Goal: Check status: Check status

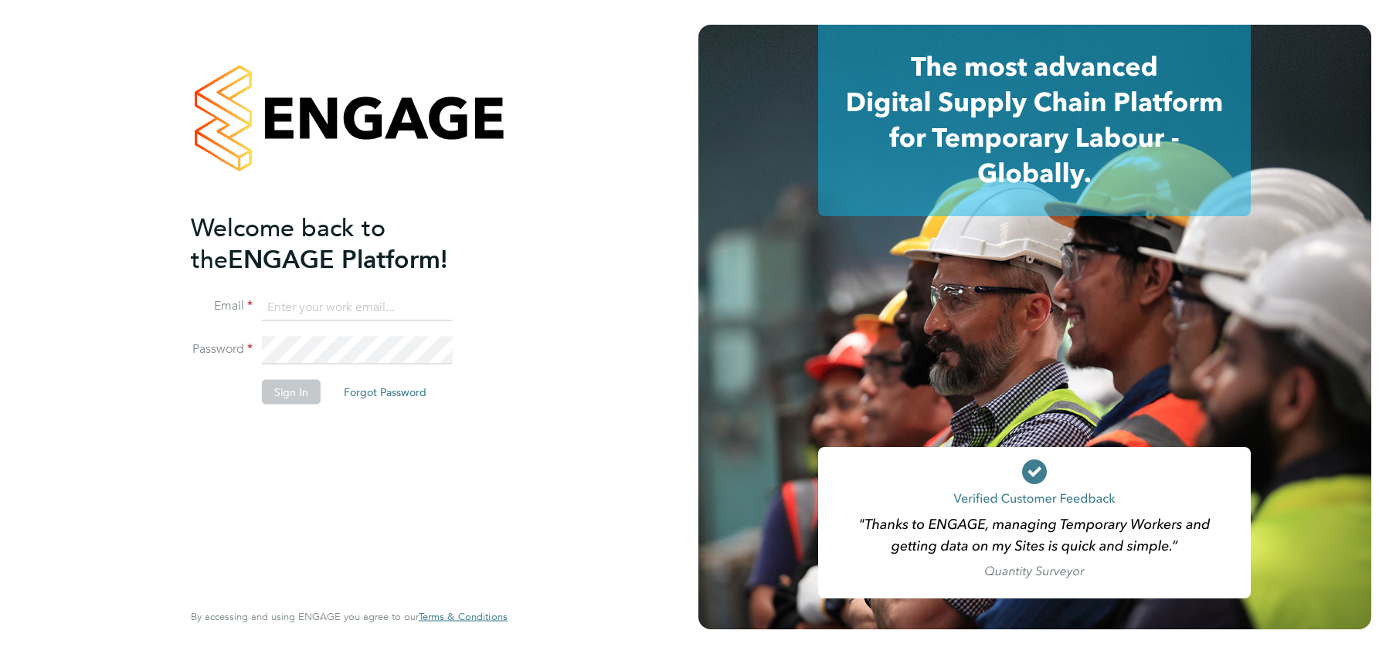
type input "[PERSON_NAME][EMAIL_ADDRESS][PERSON_NAME][DOMAIN_NAME]"
click at [287, 391] on button "Sign In" at bounding box center [291, 391] width 59 height 25
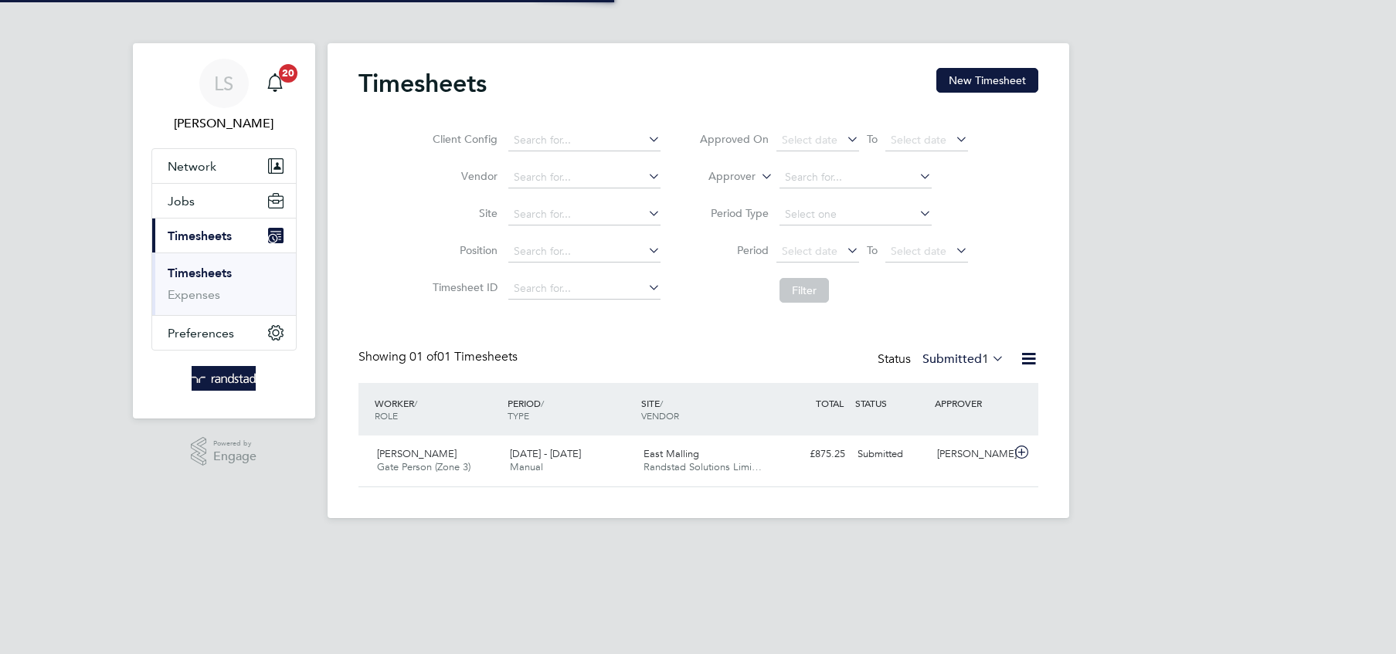
scroll to position [39, 134]
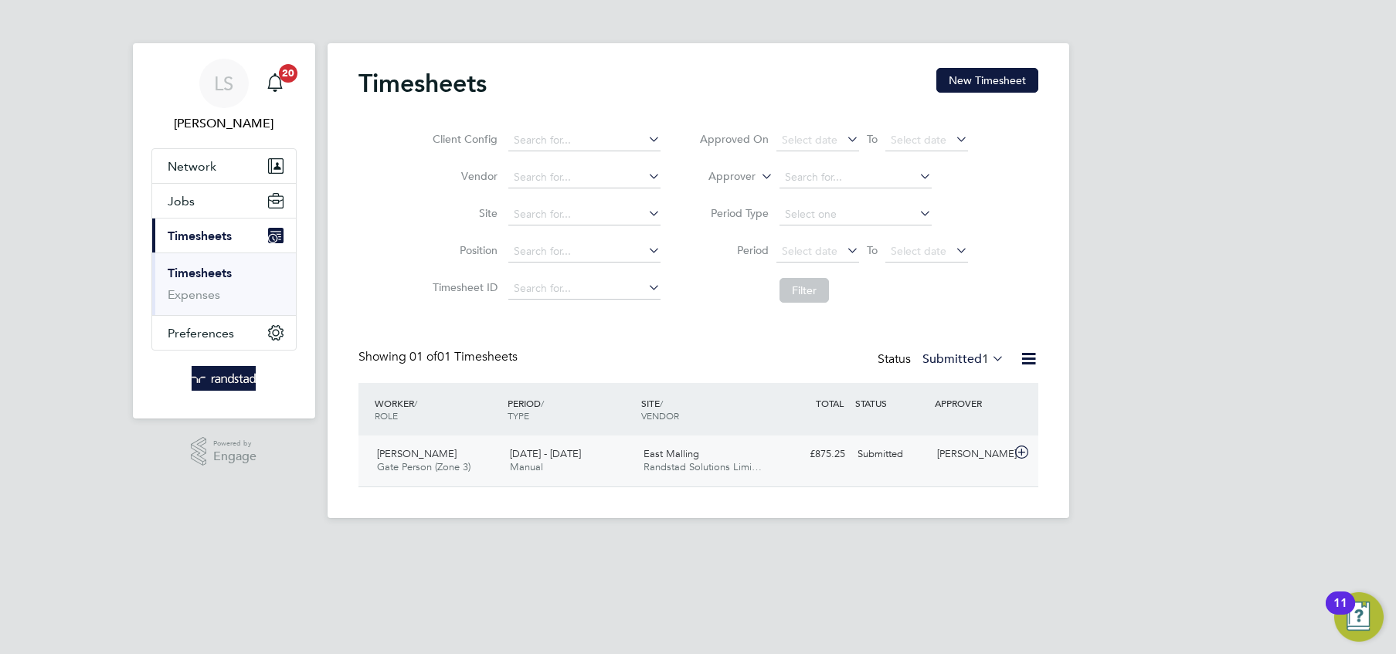
click at [789, 448] on div "£875.25 Submitted" at bounding box center [811, 454] width 80 height 25
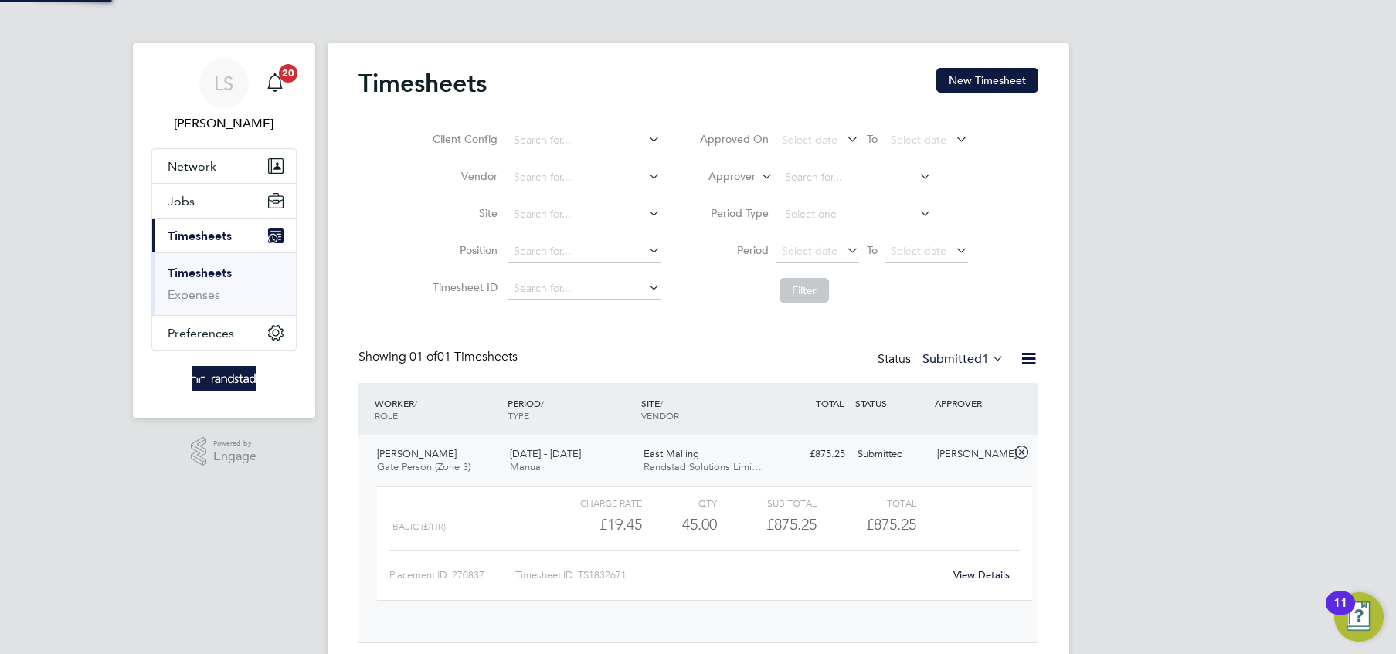
scroll to position [25, 150]
click at [965, 573] on link "View Details" at bounding box center [981, 575] width 56 height 13
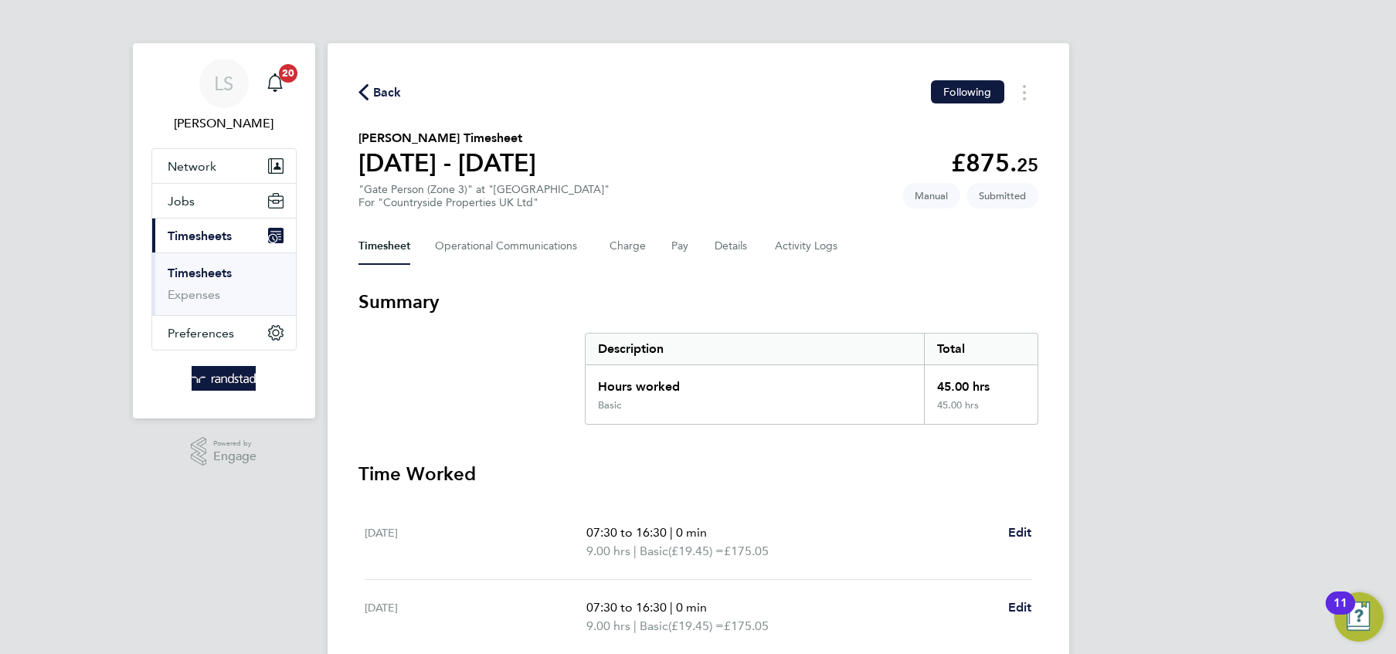
click at [663, 249] on div "Timesheet Operational Communications Charge Pay Details Activity Logs" at bounding box center [698, 246] width 680 height 37
click at [708, 252] on div "Timesheet Operational Communications Charge Pay Details Activity Logs" at bounding box center [698, 246] width 680 height 37
click at [723, 250] on button "Details" at bounding box center [733, 246] width 36 height 37
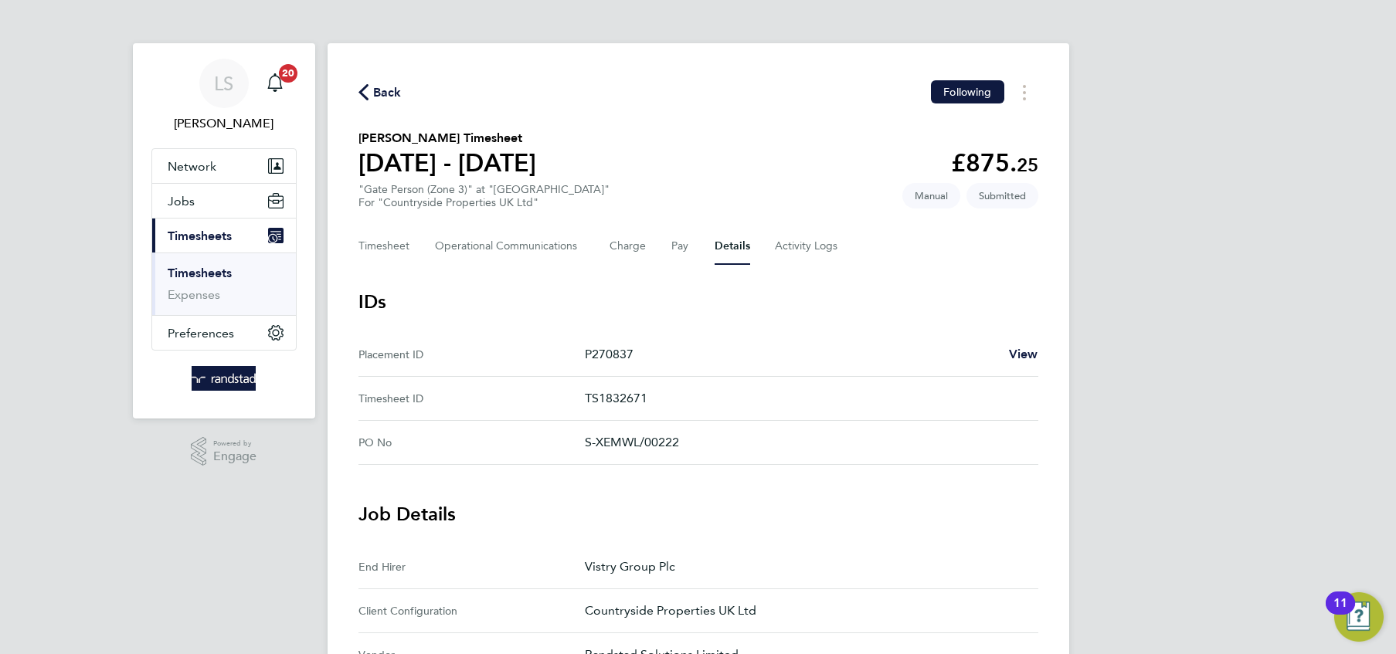
click at [485, 270] on div "Back Following [PERSON_NAME] Timesheet [DATE] - [DATE] £875. 25 "Gate Person (Z…" at bounding box center [699, 631] width 742 height 1176
click at [487, 257] on Communications-tab "Operational Communications" at bounding box center [510, 246] width 150 height 37
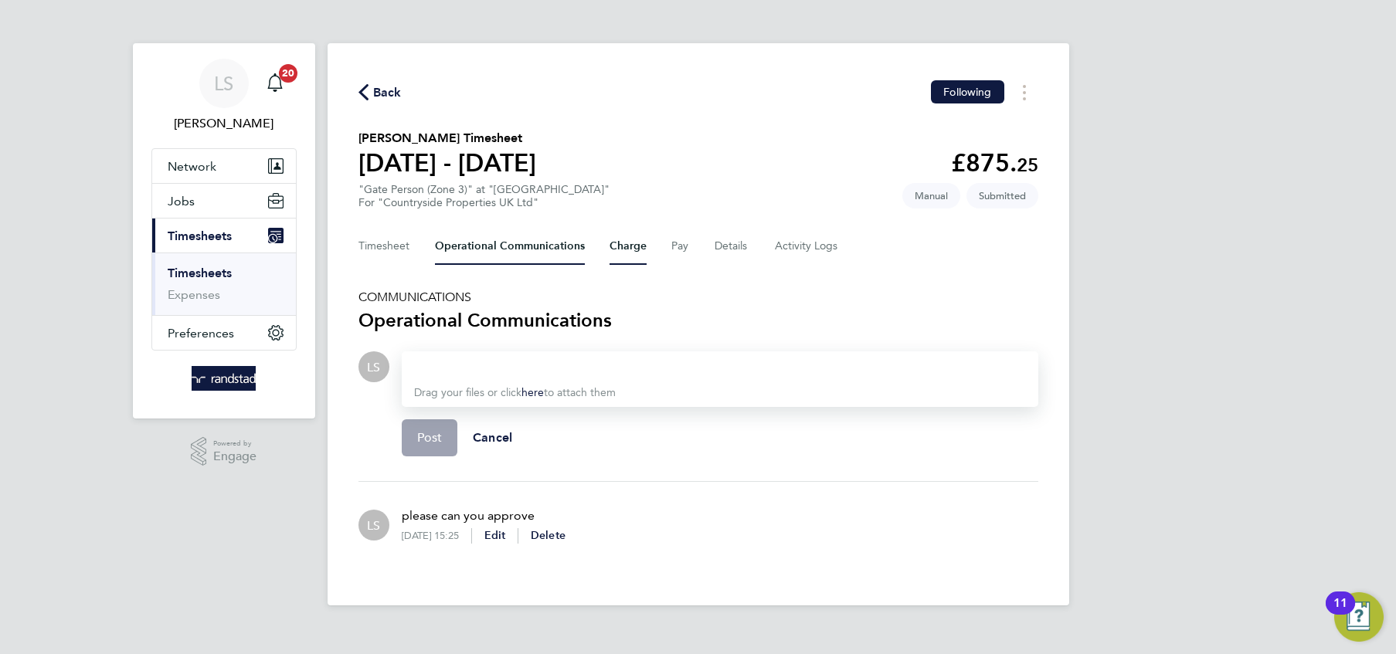
click at [616, 255] on button "Charge" at bounding box center [627, 246] width 37 height 37
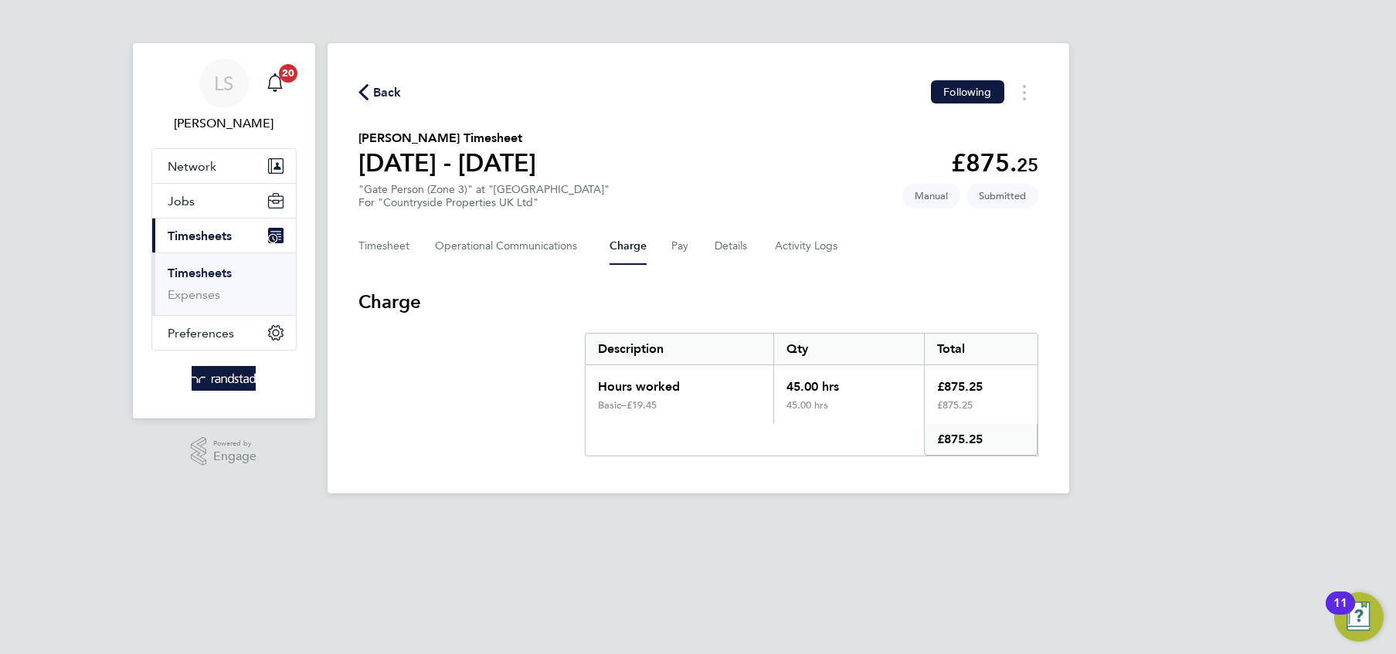
click at [666, 252] on div "Timesheet Operational Communications Charge Pay Details Activity Logs" at bounding box center [698, 246] width 680 height 37
click at [809, 250] on Logs-tab "Activity Logs" at bounding box center [807, 246] width 65 height 37
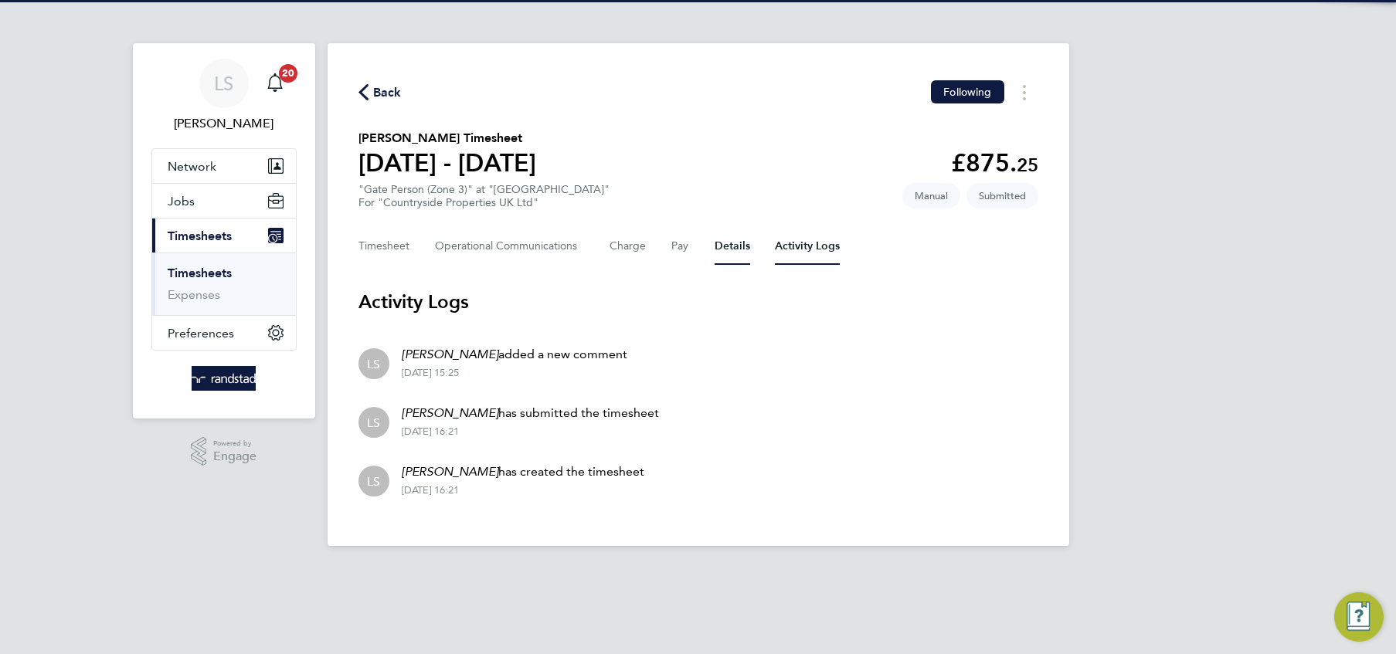
click at [738, 248] on button "Details" at bounding box center [733, 246] width 36 height 37
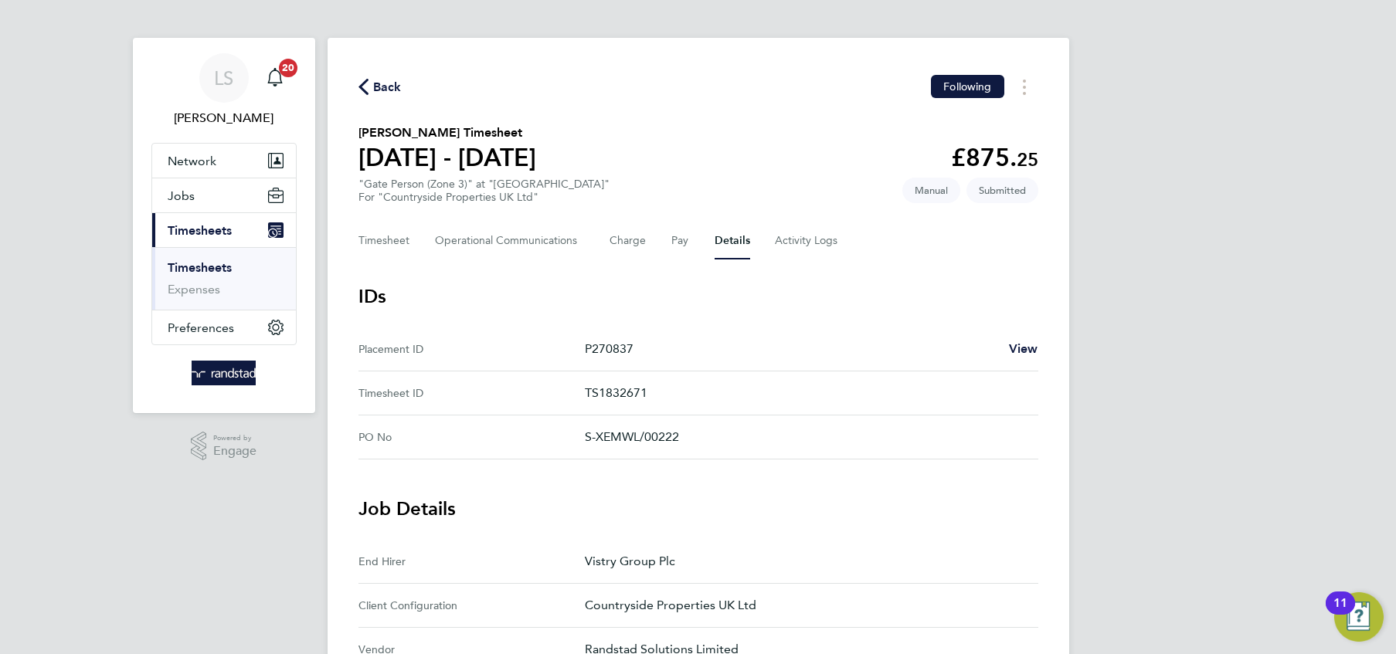
scroll to position [2, 0]
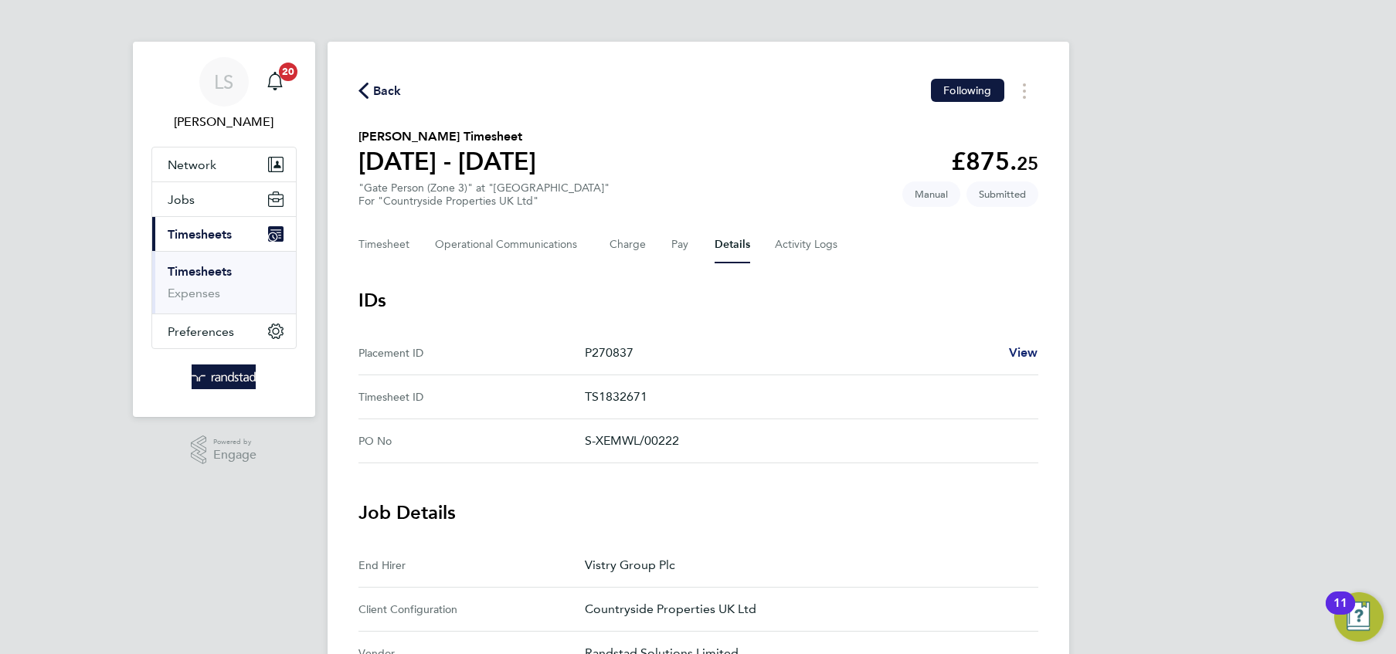
click at [1025, 356] on span "View" at bounding box center [1023, 352] width 29 height 15
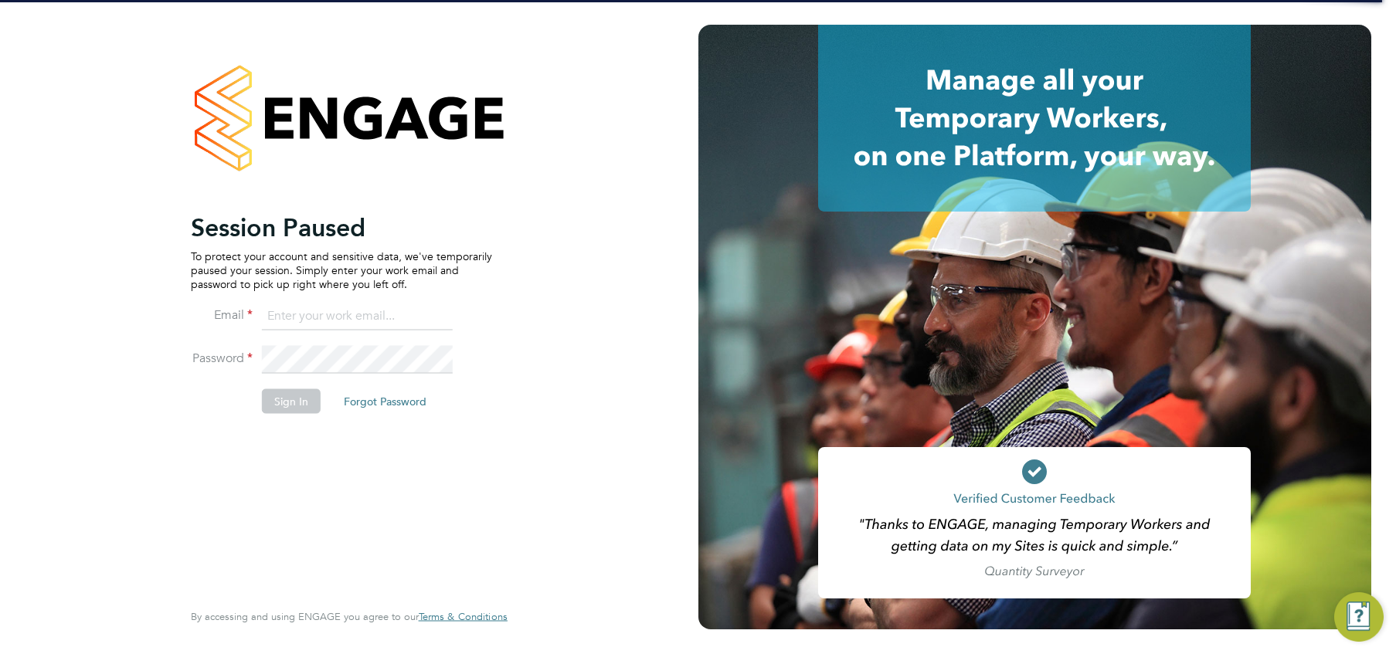
type input "[PERSON_NAME][EMAIL_ADDRESS][PERSON_NAME][DOMAIN_NAME]"
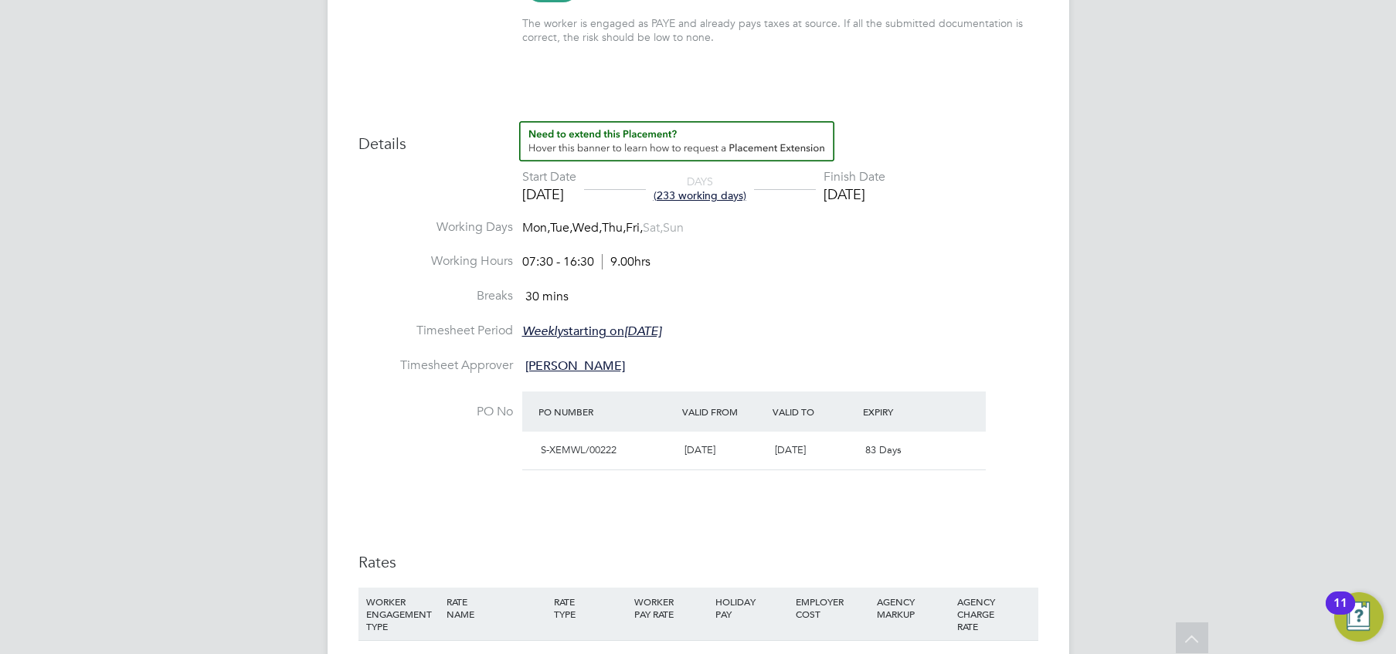
scroll to position [543, 0]
